Goal: Task Accomplishment & Management: Manage account settings

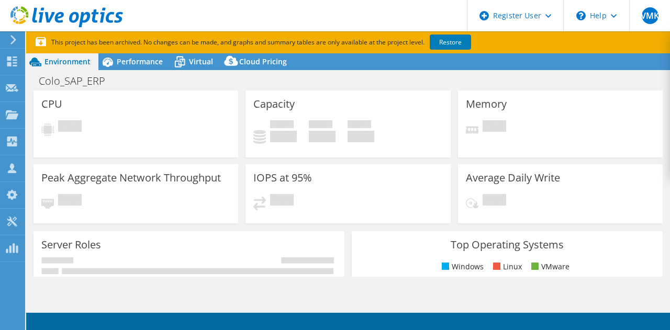
select select "USD"
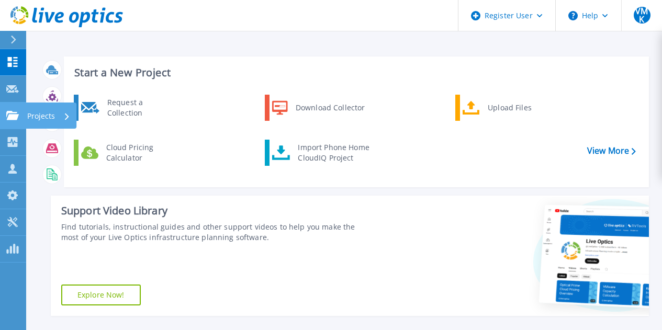
click at [46, 119] on p "Projects" at bounding box center [41, 116] width 28 height 27
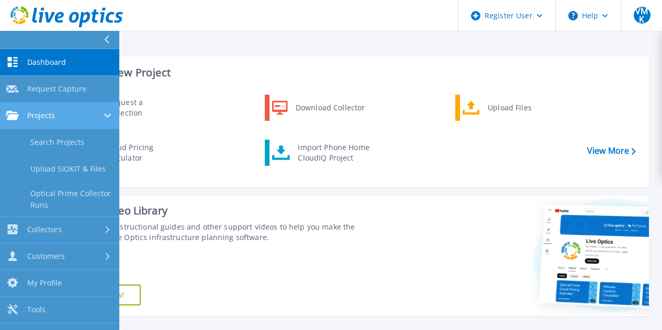
click at [73, 128] on link "Projects Projects" at bounding box center [59, 116] width 119 height 27
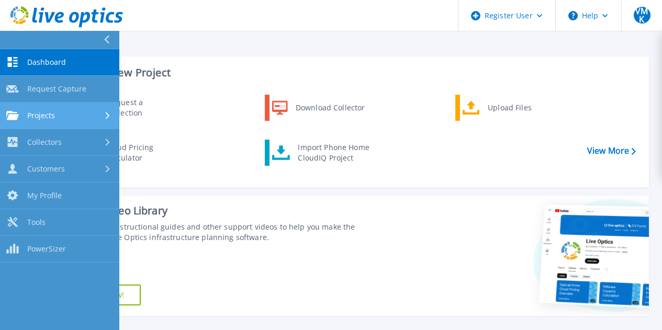
click at [53, 114] on span "Projects" at bounding box center [41, 115] width 28 height 9
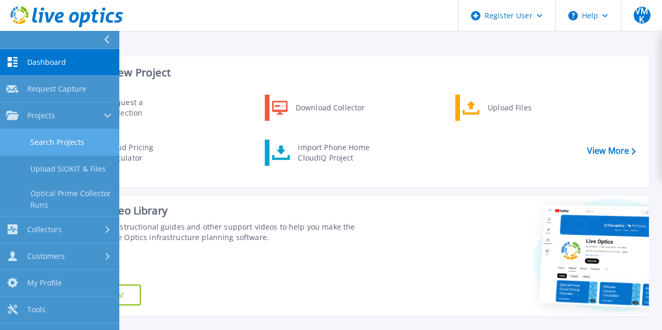
click at [71, 140] on link "Search Projects" at bounding box center [59, 142] width 119 height 27
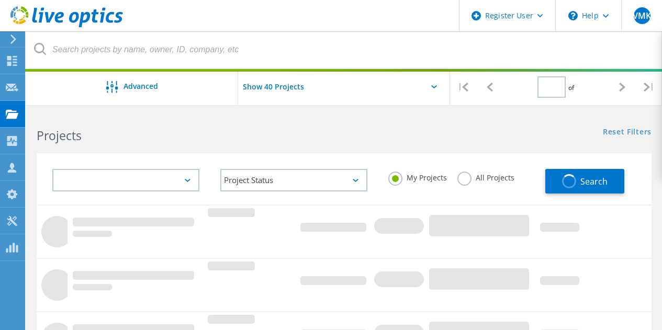
type input "1"
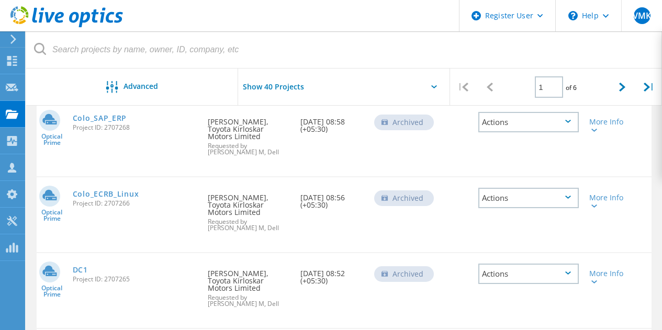
scroll to position [1047, 0]
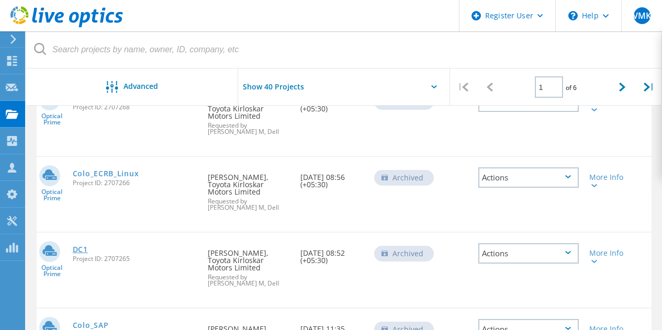
click at [78, 253] on link "DC1" at bounding box center [80, 249] width 15 height 7
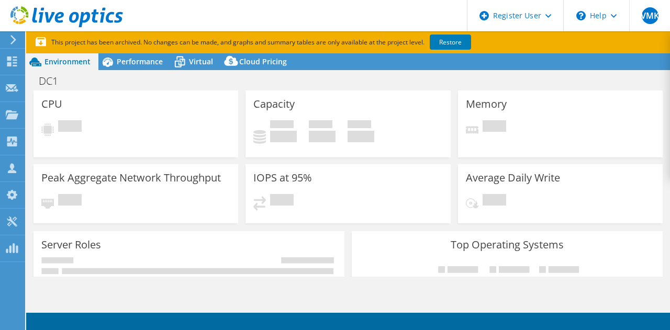
select select "USD"
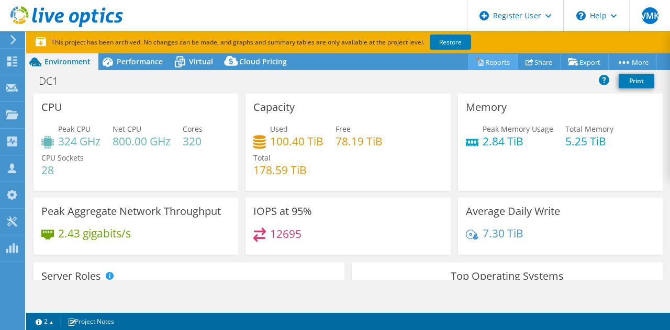
click at [489, 61] on link "Reports" at bounding box center [493, 62] width 50 height 16
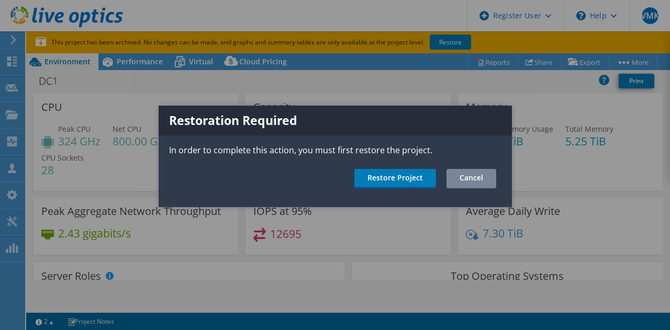
click at [473, 180] on link "Cancel" at bounding box center [471, 178] width 50 height 19
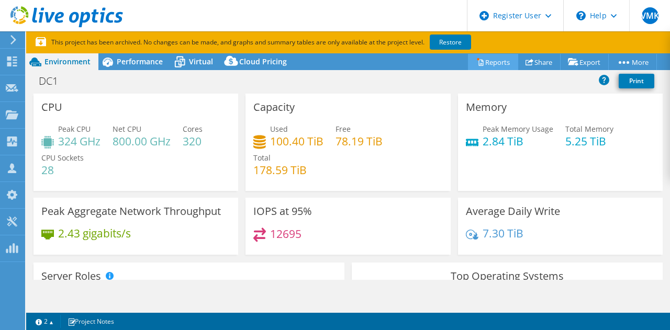
click at [495, 63] on link "Reports" at bounding box center [493, 62] width 50 height 16
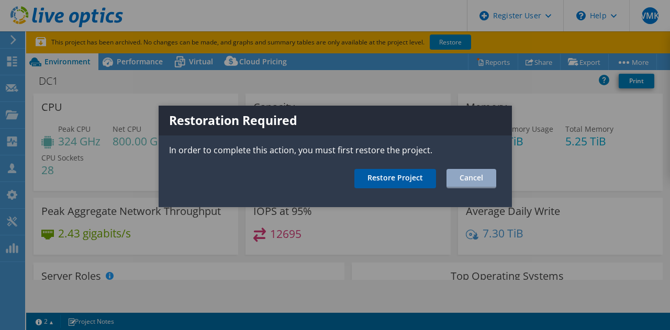
click at [404, 176] on link "Restore Project" at bounding box center [395, 178] width 82 height 19
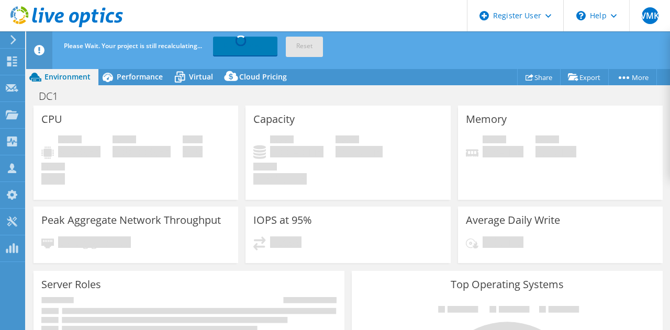
select select "USD"
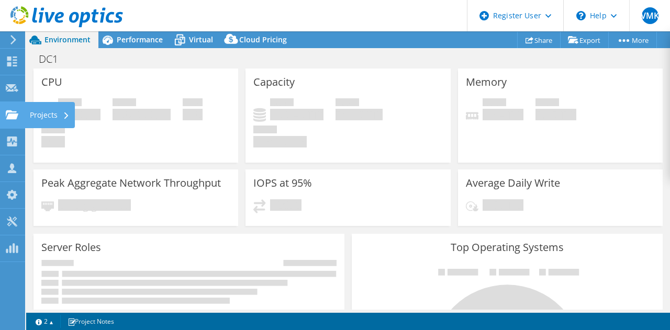
click at [33, 116] on div "Projects" at bounding box center [50, 115] width 50 height 26
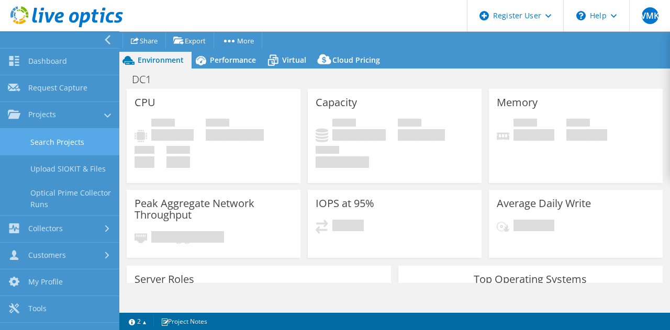
click at [48, 143] on link "Search Projects" at bounding box center [59, 142] width 119 height 27
